Goal: Obtain resource: Download file/media

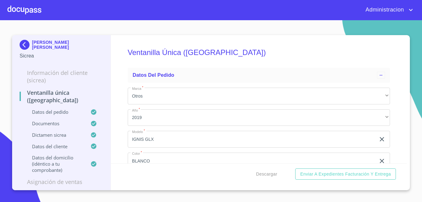
click at [28, 44] on img at bounding box center [26, 45] width 12 height 10
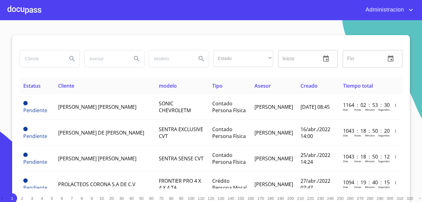
click at [34, 57] on input "search" at bounding box center [41, 58] width 42 height 17
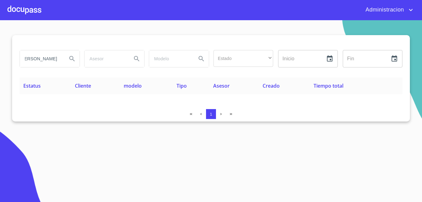
click at [47, 55] on input "[PERSON_NAME]" at bounding box center [41, 58] width 42 height 17
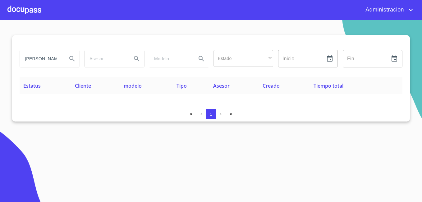
type input "[PERSON_NAME]"
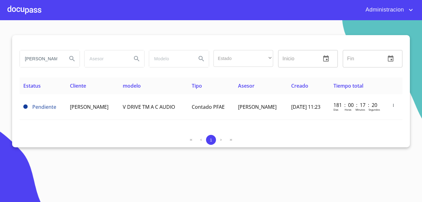
click at [57, 53] on input "[PERSON_NAME]" at bounding box center [41, 58] width 42 height 17
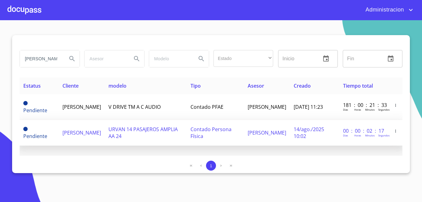
click at [76, 130] on span "[PERSON_NAME]" at bounding box center [81, 132] width 39 height 7
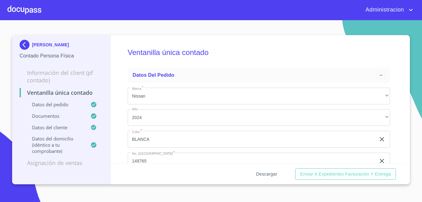
click at [272, 171] on span "Descargar" at bounding box center [266, 174] width 21 height 8
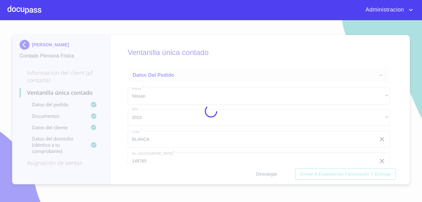
click at [272, 171] on div at bounding box center [211, 111] width 422 height 182
click at [272, 171] on div "0%" at bounding box center [211, 111] width 422 height 182
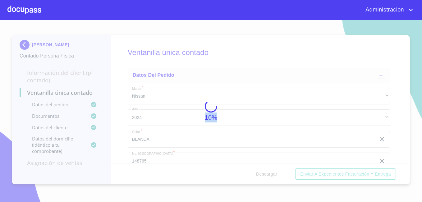
click at [272, 171] on div "10%" at bounding box center [211, 111] width 422 height 182
click at [272, 171] on div "15%" at bounding box center [211, 111] width 422 height 182
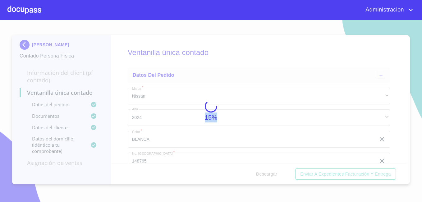
click at [272, 171] on div "15%" at bounding box center [211, 111] width 422 height 182
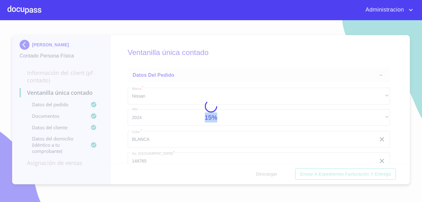
click at [272, 171] on div "15%" at bounding box center [211, 111] width 422 height 182
click at [272, 171] on div "74%" at bounding box center [211, 111] width 422 height 182
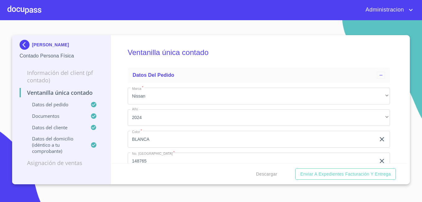
click at [39, 45] on p "[PERSON_NAME]" at bounding box center [50, 44] width 37 height 5
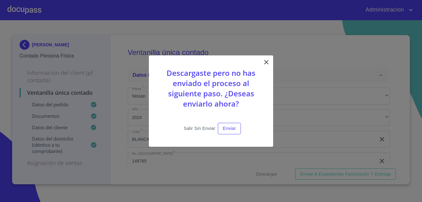
click at [204, 129] on span "Salir sin enviar" at bounding box center [200, 129] width 32 height 8
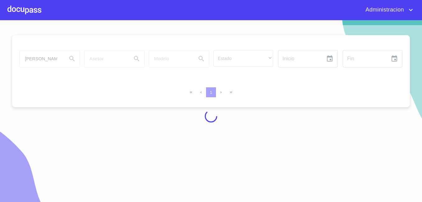
click at [39, 57] on div at bounding box center [211, 116] width 422 height 182
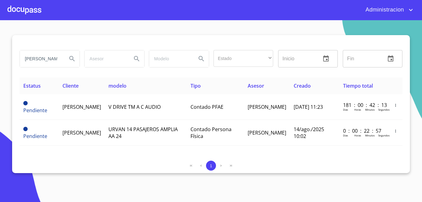
click at [39, 57] on input "[PERSON_NAME]" at bounding box center [41, 58] width 42 height 17
type input "[PERSON_NAME]"
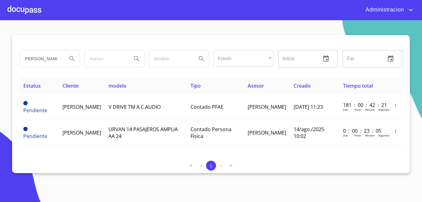
scroll to position [0, 4]
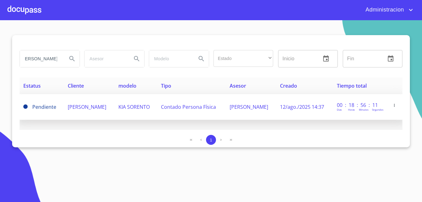
click at [68, 104] on span "[PERSON_NAME]" at bounding box center [87, 106] width 39 height 7
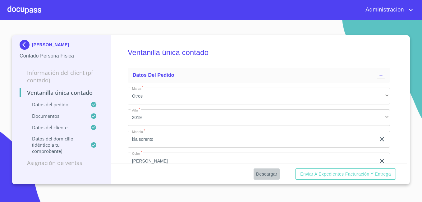
click at [268, 174] on span "Descargar" at bounding box center [266, 174] width 21 height 8
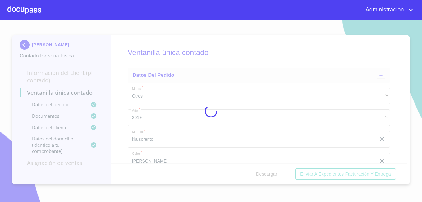
click at [268, 174] on div at bounding box center [211, 111] width 422 height 182
click at [268, 174] on div "0%" at bounding box center [211, 111] width 422 height 182
click at [268, 174] on div "10%" at bounding box center [211, 111] width 422 height 182
click at [268, 174] on div "20%" at bounding box center [211, 111] width 422 height 182
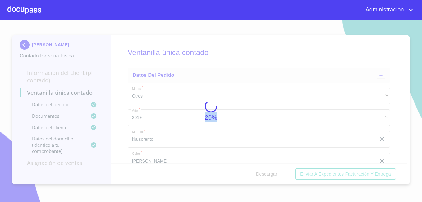
click at [268, 174] on div "20%" at bounding box center [211, 111] width 422 height 182
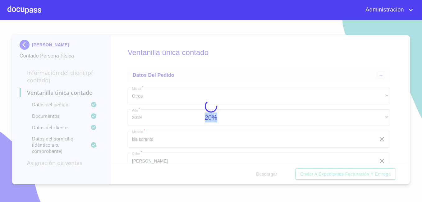
click at [268, 174] on div "20%" at bounding box center [211, 111] width 422 height 182
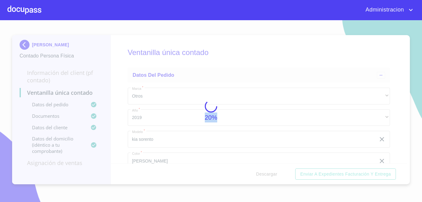
click at [268, 174] on div "20%" at bounding box center [211, 111] width 422 height 182
click at [268, 174] on div "74%" at bounding box center [211, 111] width 422 height 182
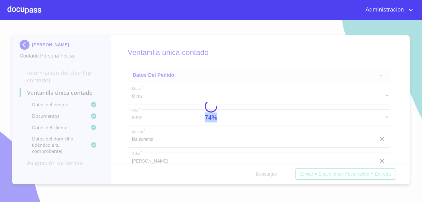
click at [268, 174] on div "74%" at bounding box center [211, 111] width 422 height 182
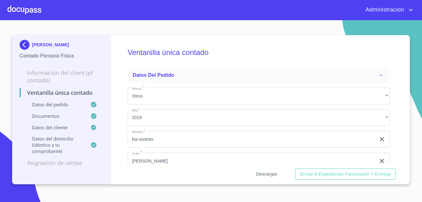
click at [268, 174] on span "Descargar" at bounding box center [266, 174] width 21 height 8
